Goal: Task Accomplishment & Management: Manage account settings

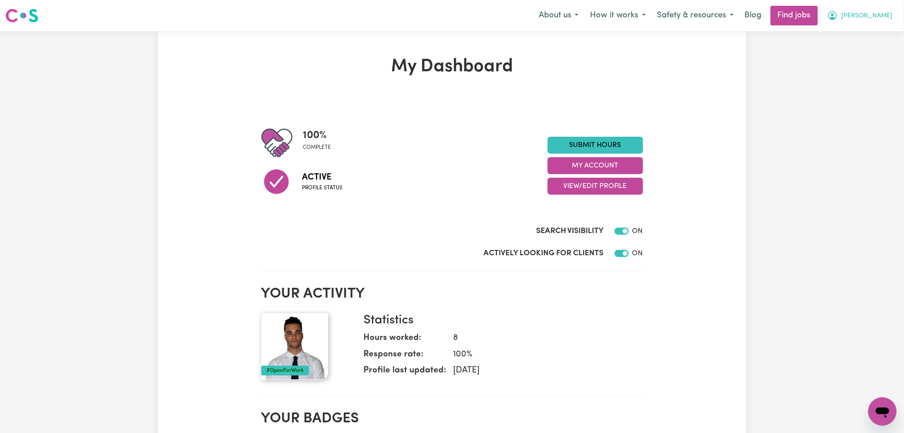
drag, startPoint x: 889, startPoint y: 19, endPoint x: 883, endPoint y: 18, distance: 5.9
click at [883, 18] on span "[PERSON_NAME]" at bounding box center [866, 16] width 51 height 10
click at [881, 18] on span "[PERSON_NAME]" at bounding box center [866, 16] width 51 height 10
click at [859, 36] on link "My Account" at bounding box center [862, 34] width 70 height 17
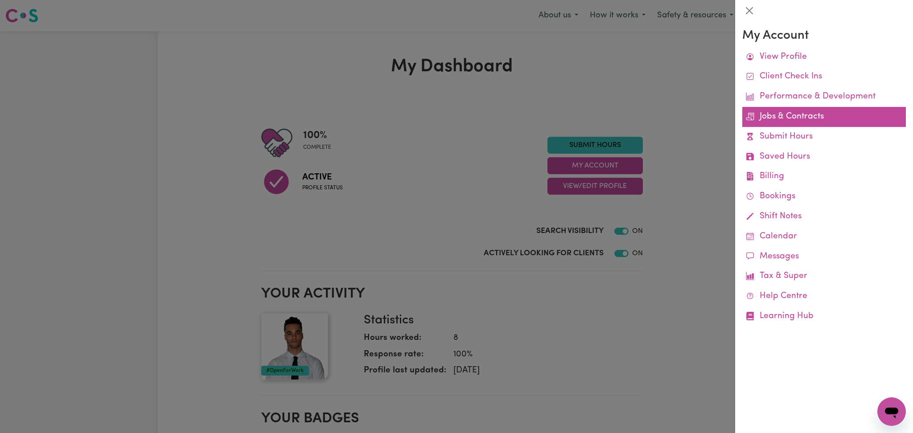
click at [779, 123] on link "Jobs & Contracts" at bounding box center [824, 117] width 164 height 20
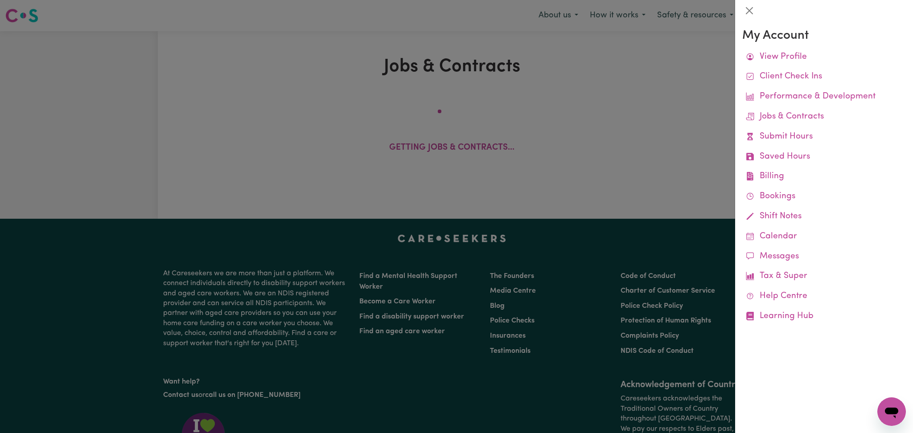
click at [577, 146] on div at bounding box center [456, 216] width 913 height 433
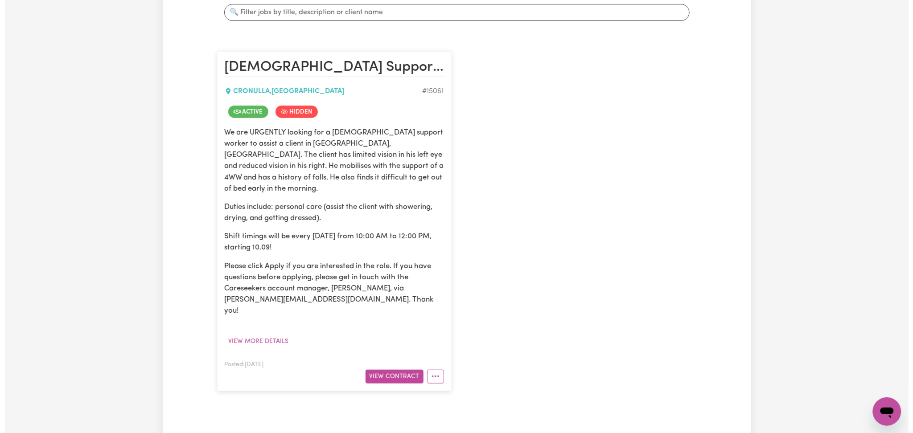
scroll to position [177, 0]
click at [404, 370] on button "View Contract" at bounding box center [390, 377] width 58 height 14
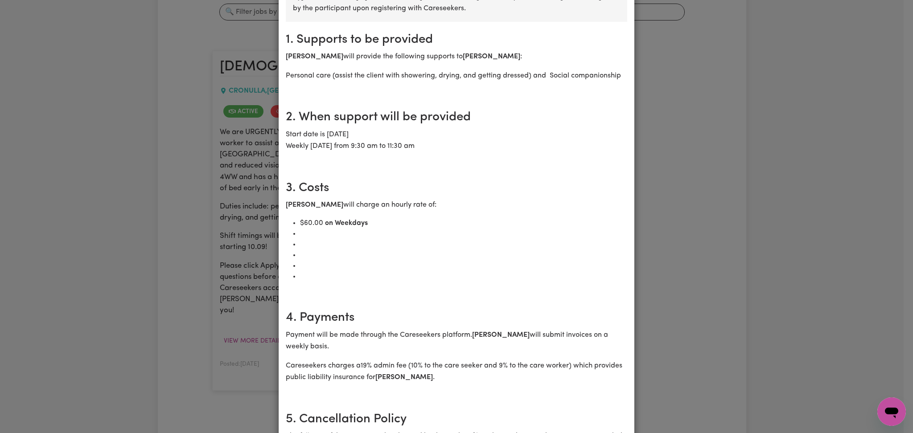
scroll to position [0, 0]
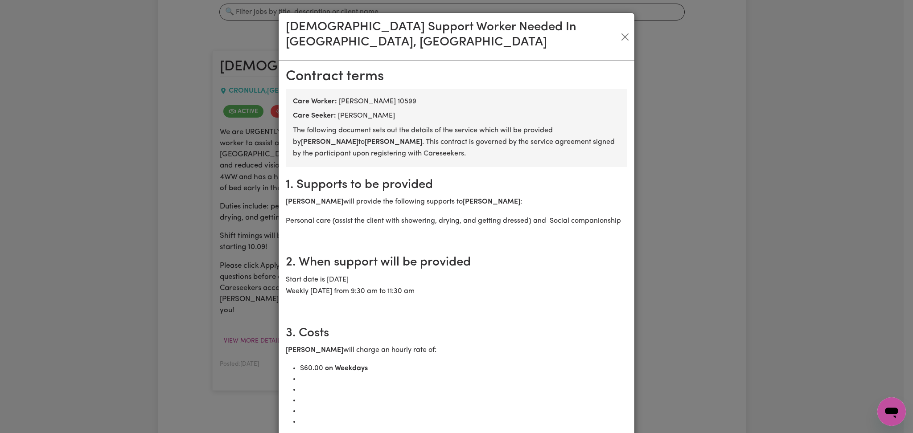
click at [365, 255] on h2 "2. When support will be provided" at bounding box center [457, 262] width 342 height 15
click at [362, 333] on h2 "3. Costs" at bounding box center [457, 333] width 342 height 15
click at [623, 30] on button "Close" at bounding box center [625, 37] width 12 height 14
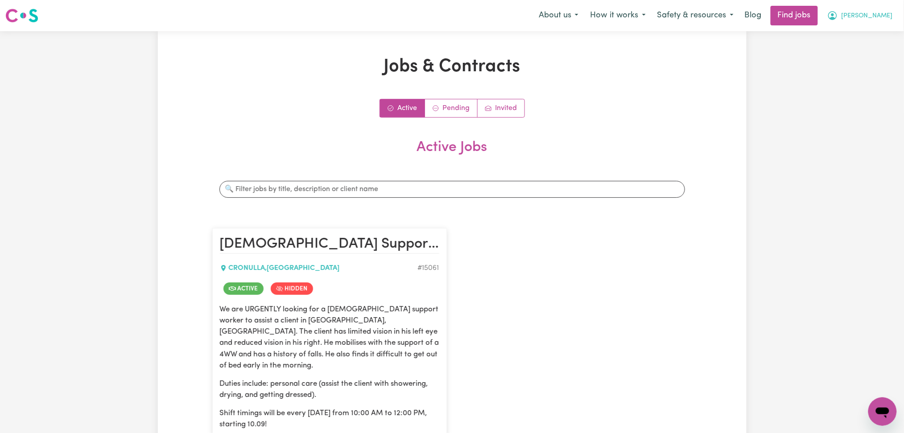
click at [883, 20] on span "[PERSON_NAME]" at bounding box center [866, 16] width 51 height 10
click at [859, 65] on link "Logout" at bounding box center [862, 68] width 70 height 17
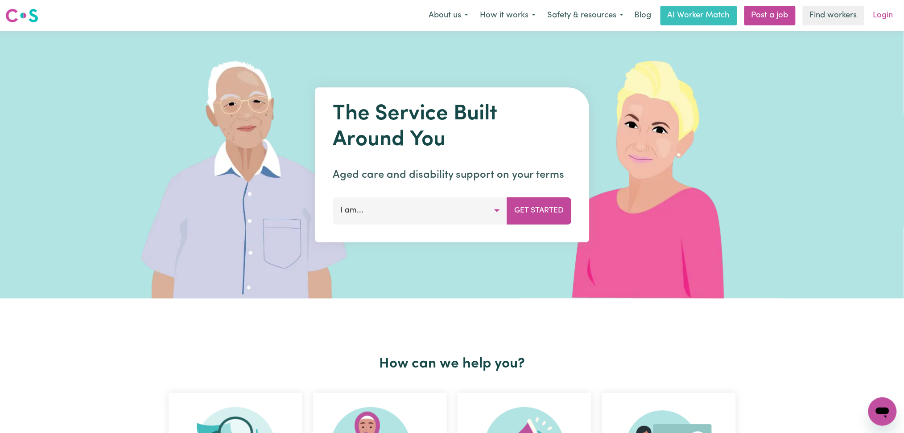
click at [883, 22] on link "Login" at bounding box center [883, 16] width 31 height 20
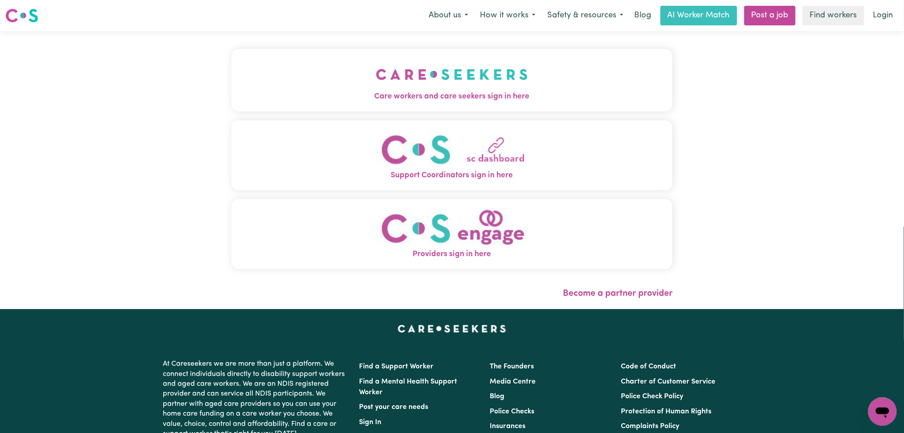
click at [461, 99] on span "Care workers and care seekers sign in here" at bounding box center [451, 97] width 441 height 12
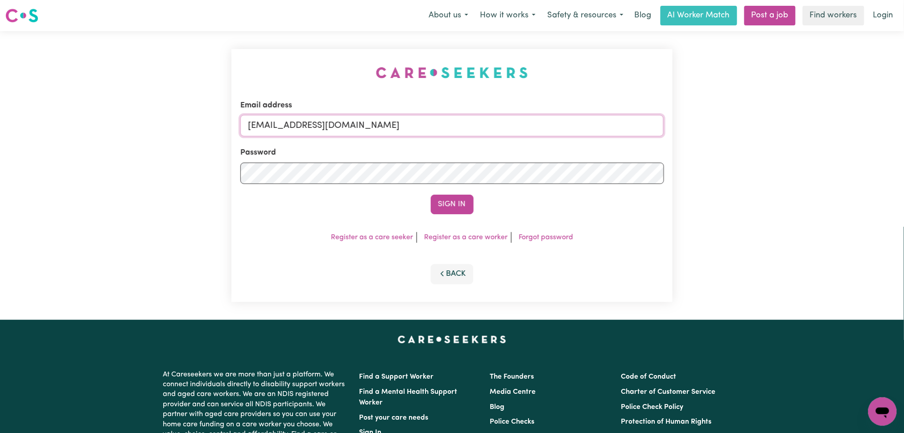
click at [362, 125] on input "[EMAIL_ADDRESS][DOMAIN_NAME]" at bounding box center [452, 125] width 424 height 21
click at [293, 124] on input "Superuser~[EMAIL_ADDRESS][DOMAIN_NAME]" at bounding box center [452, 125] width 424 height 21
type input "Superuser~[EMAIL_ADDRESS][DOMAIN_NAME]"
click at [431, 195] on button "Sign In" at bounding box center [452, 205] width 43 height 20
